Goal: Transaction & Acquisition: Purchase product/service

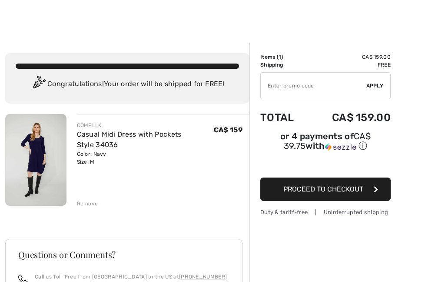
click at [163, 33] on div at bounding box center [222, 21] width 445 height 43
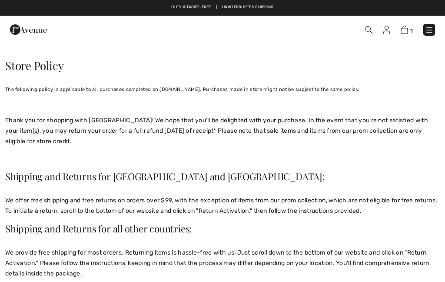
checkbox input "true"
click at [365, 33] on img at bounding box center [368, 29] width 7 height 7
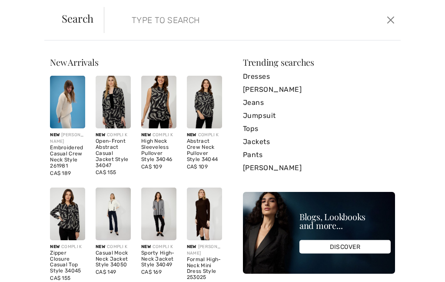
click at [116, 26] on form "Clear" at bounding box center [244, 20] width 281 height 26
click at [131, 21] on input "search" at bounding box center [222, 20] width 194 height 26
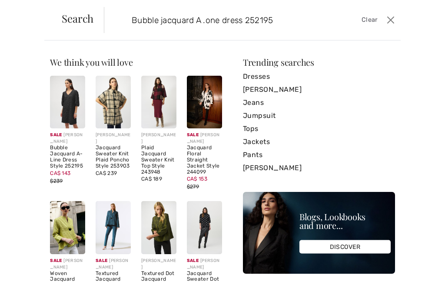
type input "Bubble jacquard A .one dress 252195"
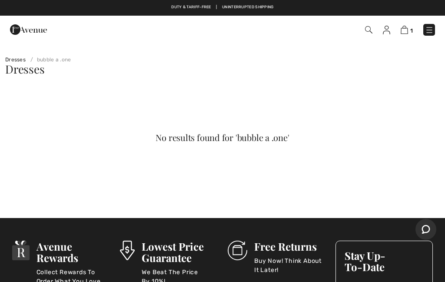
click at [371, 32] on img at bounding box center [368, 29] width 7 height 7
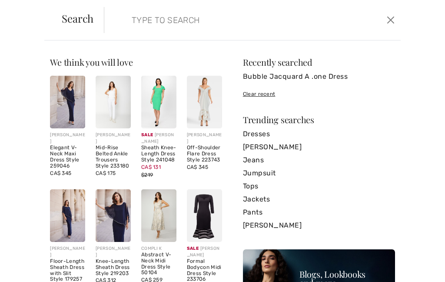
click at [120, 23] on form "Clear" at bounding box center [244, 20] width 281 height 26
click at [133, 25] on input "search" at bounding box center [222, 20] width 194 height 26
click at [139, 26] on input "search" at bounding box center [222, 20] width 194 height 26
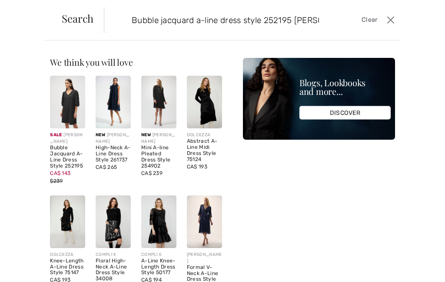
type input "Bubble jacquard a-line dress style 252195 Joseph Ribkoff"
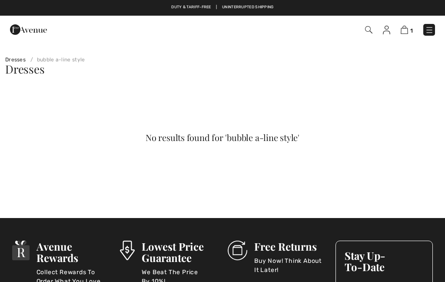
checkbox input "true"
click at [368, 30] on img at bounding box center [368, 29] width 7 height 7
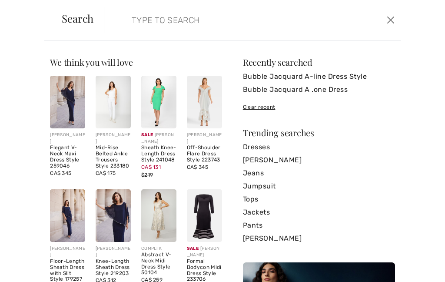
click at [259, 152] on link "Dresses" at bounding box center [319, 146] width 152 height 13
click at [140, 21] on input "search" at bounding box center [222, 20] width 194 height 26
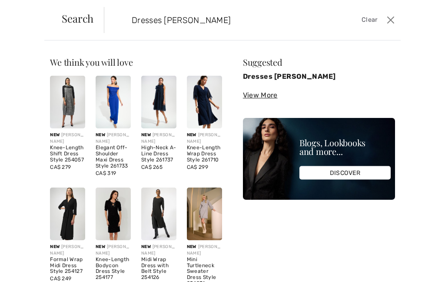
type input "Dresses Joseph ribkoff"
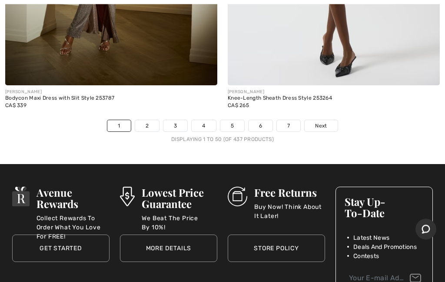
scroll to position [9284, 0]
click at [143, 120] on link "2" at bounding box center [147, 125] width 24 height 11
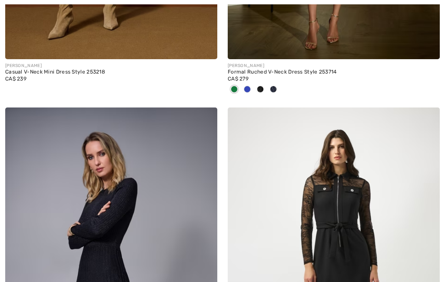
checkbox input "true"
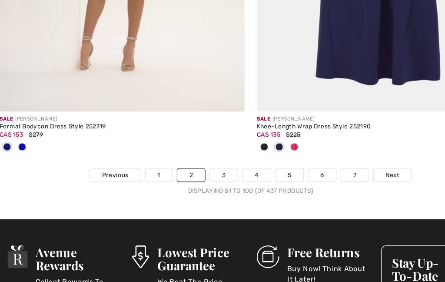
scroll to position [9222, 0]
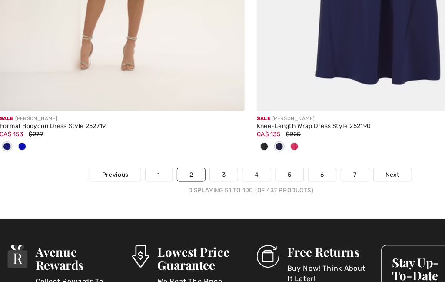
click at [190, 153] on link "3" at bounding box center [199, 158] width 24 height 11
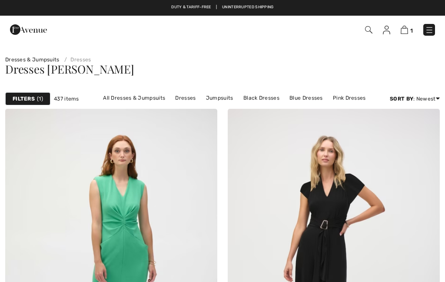
checkbox input "true"
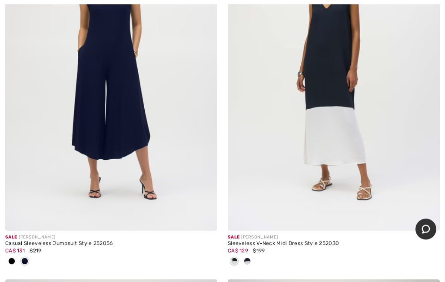
scroll to position [3172, 0]
click at [64, 143] on img at bounding box center [111, 71] width 212 height 318
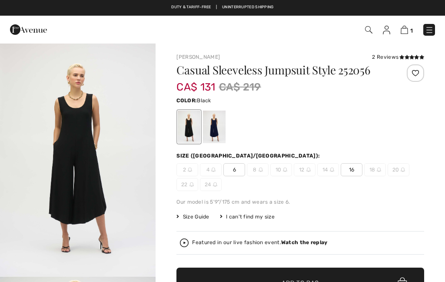
checkbox input "true"
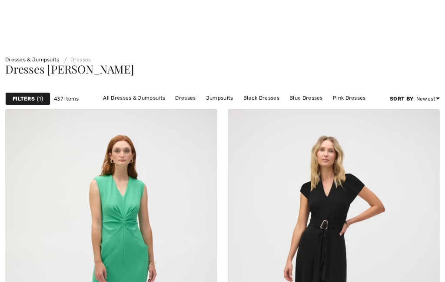
checkbox input "true"
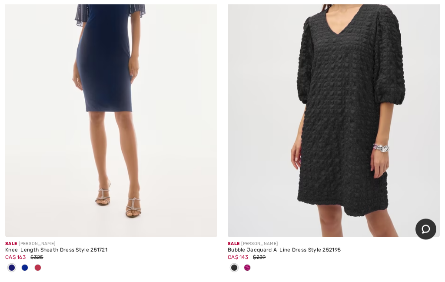
scroll to position [7658, 0]
click at [348, 125] on img at bounding box center [334, 78] width 212 height 318
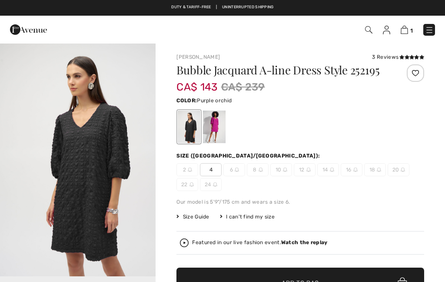
click at [216, 131] on div at bounding box center [214, 126] width 23 height 33
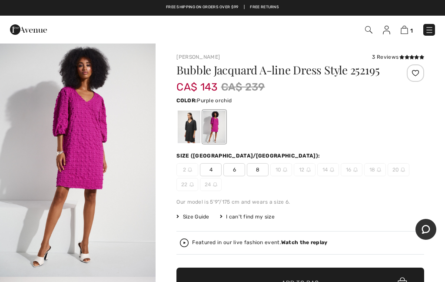
click at [255, 173] on span "8" at bounding box center [258, 169] width 22 height 13
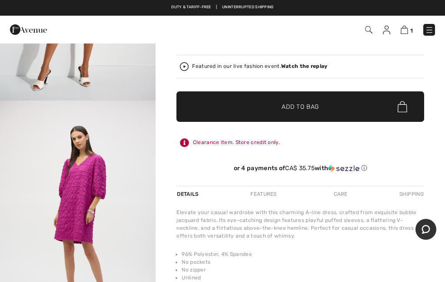
scroll to position [167, 0]
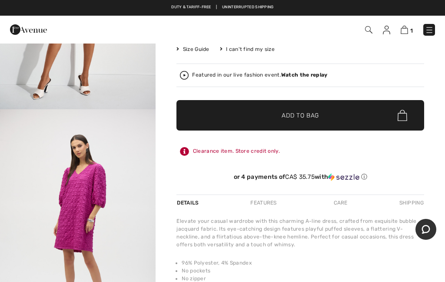
click at [320, 121] on span "✔ Added to Bag Add to Bag" at bounding box center [300, 115] width 248 height 30
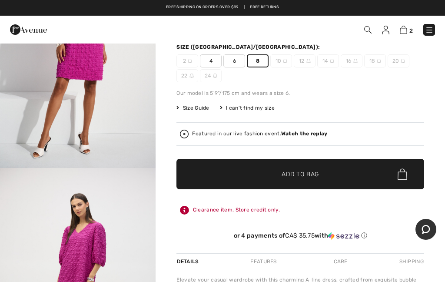
scroll to position [0, 0]
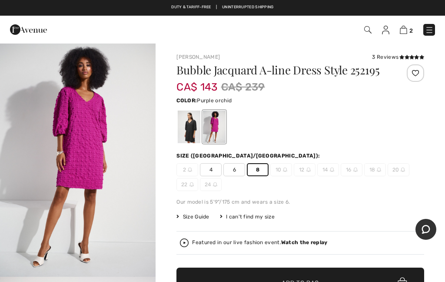
click at [206, 215] on span "Size Guide" at bounding box center [192, 216] width 33 height 8
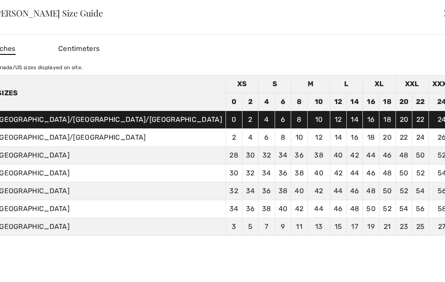
click at [443, 15] on div "✕" at bounding box center [447, 13] width 9 height 18
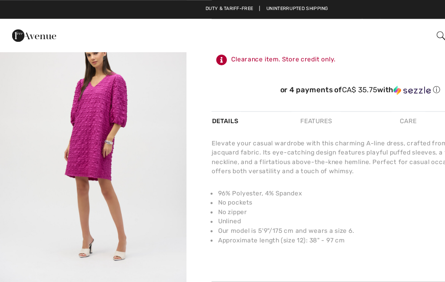
scroll to position [259, 0]
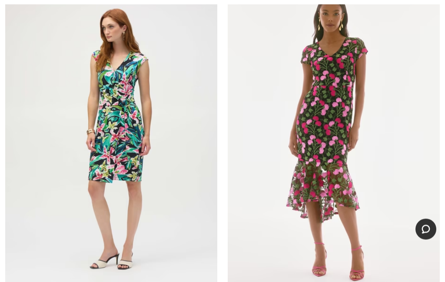
scroll to position [5735, 0]
